Goal: Information Seeking & Learning: Learn about a topic

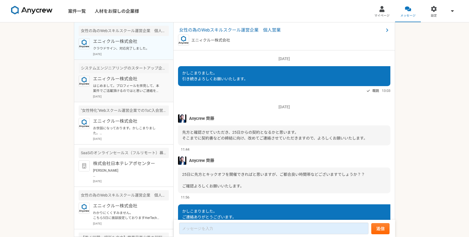
scroll to position [448, 0]
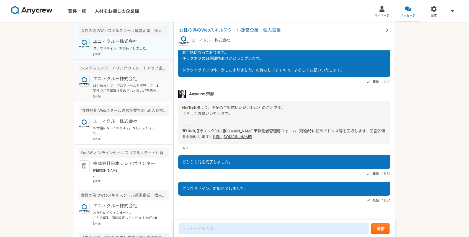
click at [133, 76] on p "エニィクルー株式会社" at bounding box center [127, 79] width 68 height 7
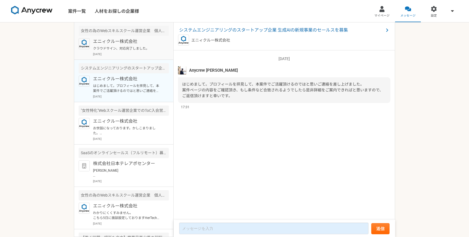
click at [134, 52] on div "エニィクルー株式会社 クラウドサイン、対応完了しました。 [DATE]" at bounding box center [131, 47] width 76 height 18
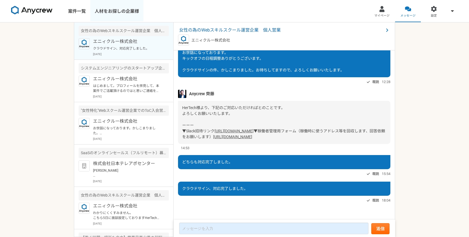
click at [123, 14] on link "人材をお探しの企業様" at bounding box center [116, 11] width 53 height 22
click at [86, 14] on link "案件一覧" at bounding box center [77, 11] width 27 height 22
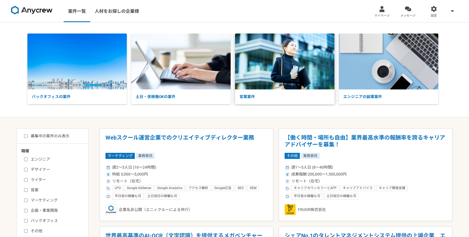
click at [256, 78] on img at bounding box center [284, 62] width 99 height 56
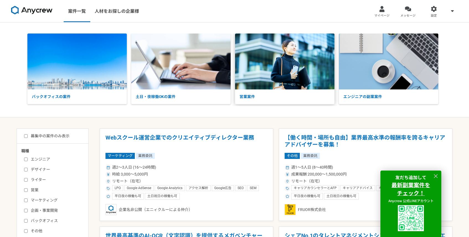
click at [271, 78] on img at bounding box center [284, 62] width 99 height 56
click at [271, 75] on img at bounding box center [284, 62] width 99 height 56
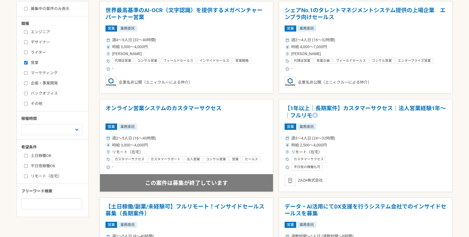
scroll to position [126, 0]
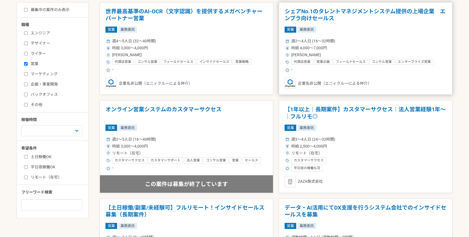
click at [377, 48] on div "時給 4,000〜7,000円" at bounding box center [366, 48] width 162 height 6
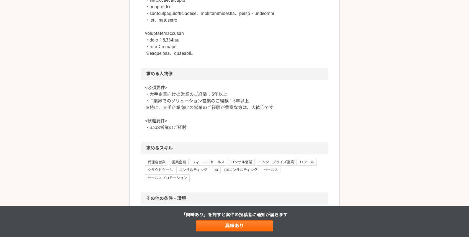
scroll to position [369, 0]
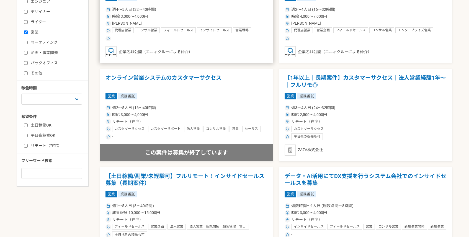
scroll to position [157, 0]
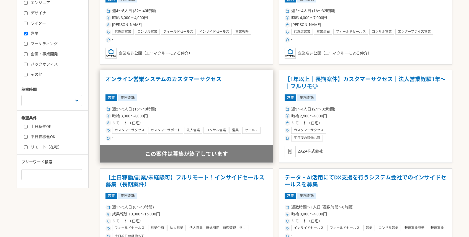
click at [193, 112] on div "週2〜5人日 (16〜40時間)" at bounding box center [187, 109] width 162 height 6
